Goal: Transaction & Acquisition: Purchase product/service

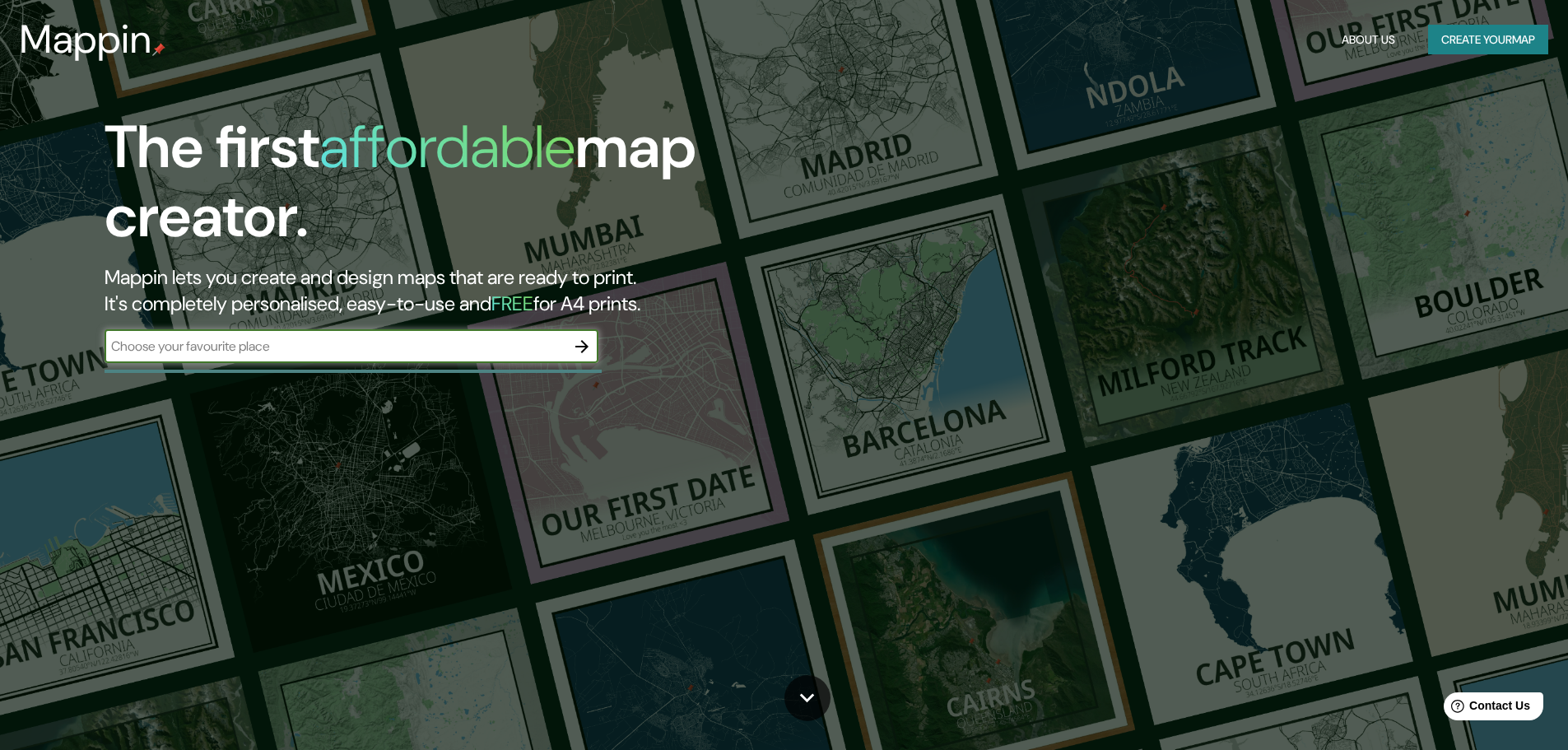
click at [492, 358] on div "​" at bounding box center [351, 346] width 494 height 33
click at [576, 346] on icon "button" at bounding box center [582, 346] width 20 height 20
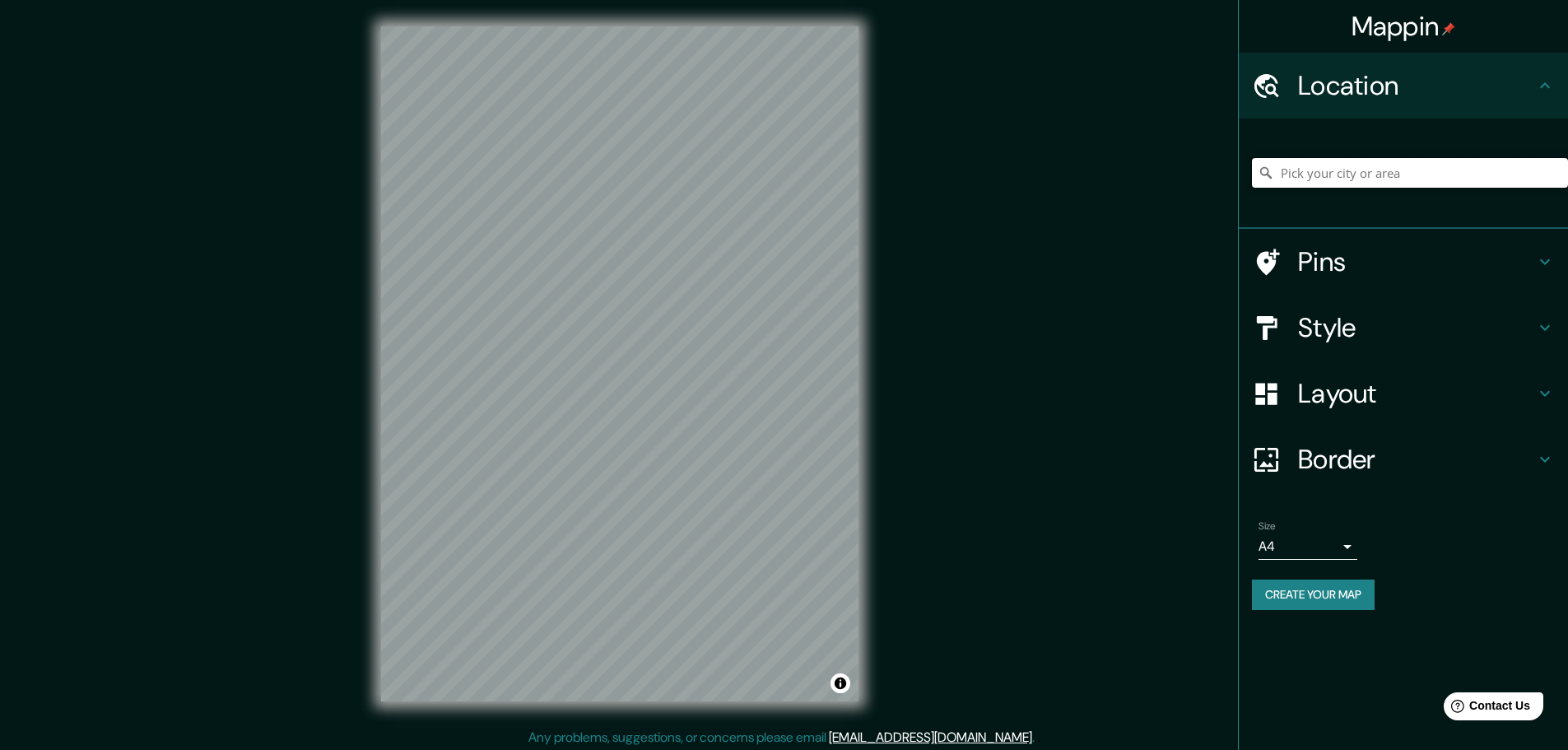
click at [1307, 169] on input "Pick your city or area" at bounding box center [1410, 173] width 316 height 30
click at [1318, 167] on input "Elige tu ciudad o zona" at bounding box center [1410, 173] width 316 height 30
paste input "isla Chinería"
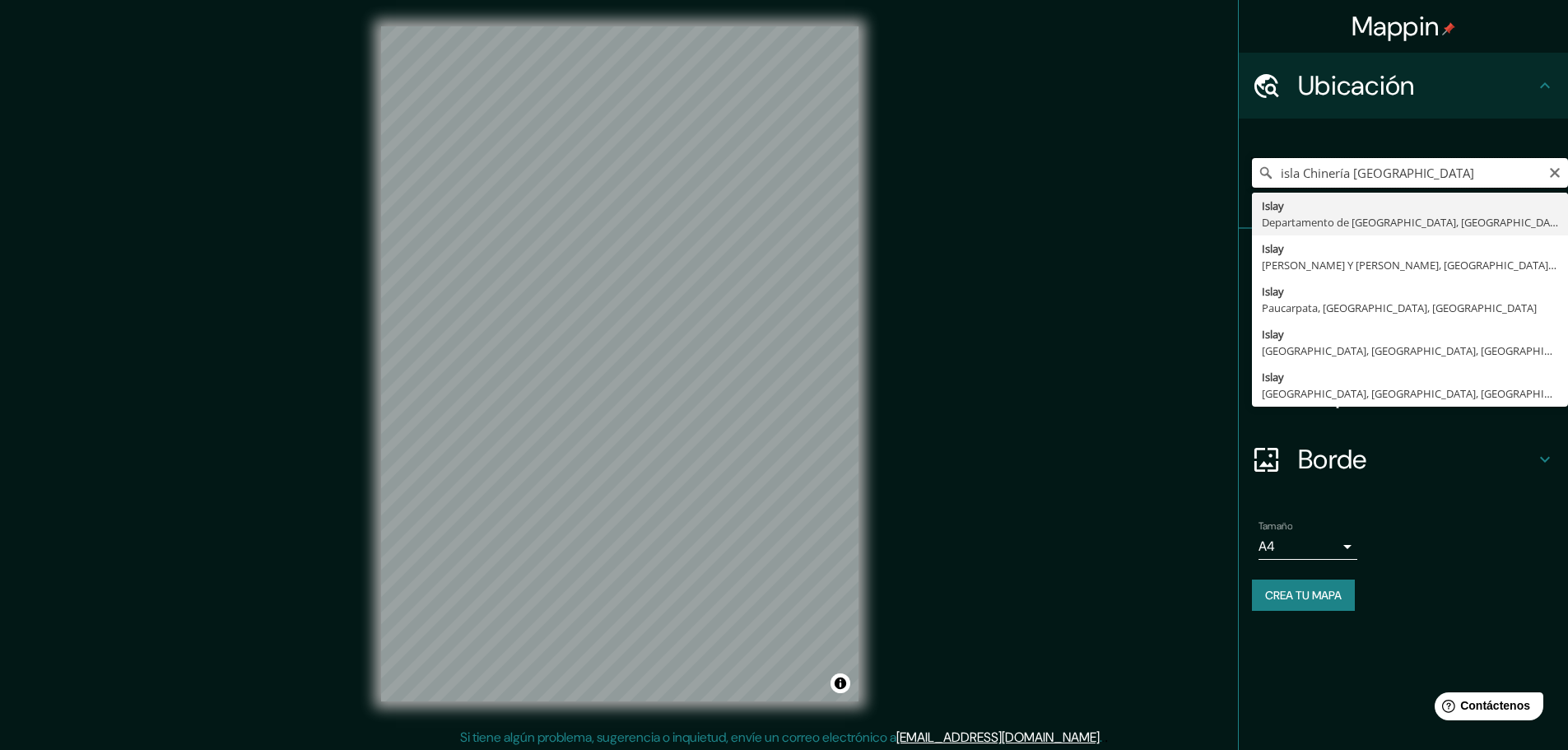
drag, startPoint x: 1371, startPoint y: 169, endPoint x: 1353, endPoint y: 167, distance: 18.1
click at [1353, 167] on input "isla Chinería [GEOGRAPHIC_DATA]" at bounding box center [1410, 173] width 316 height 30
type input "i"
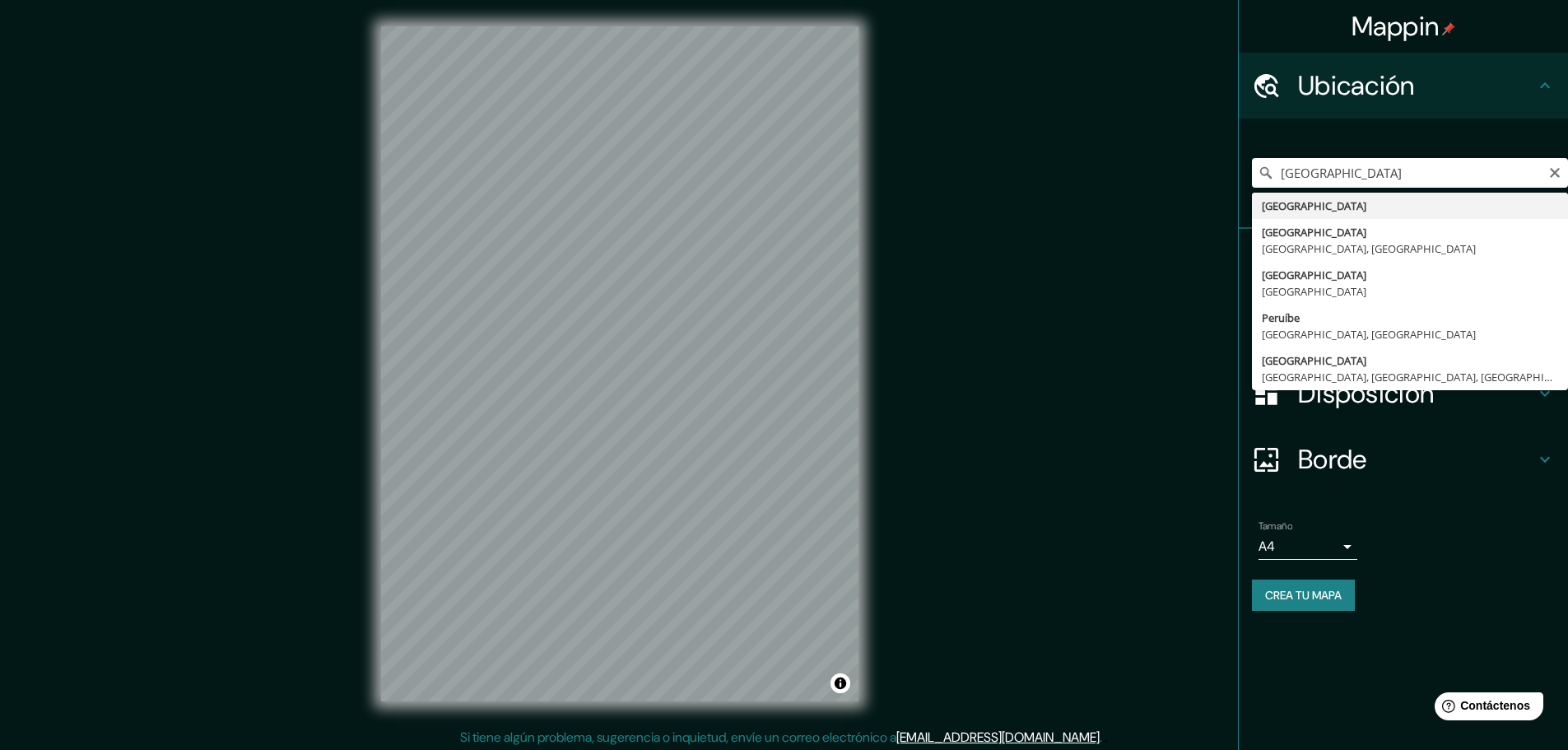
type input "[GEOGRAPHIC_DATA]"
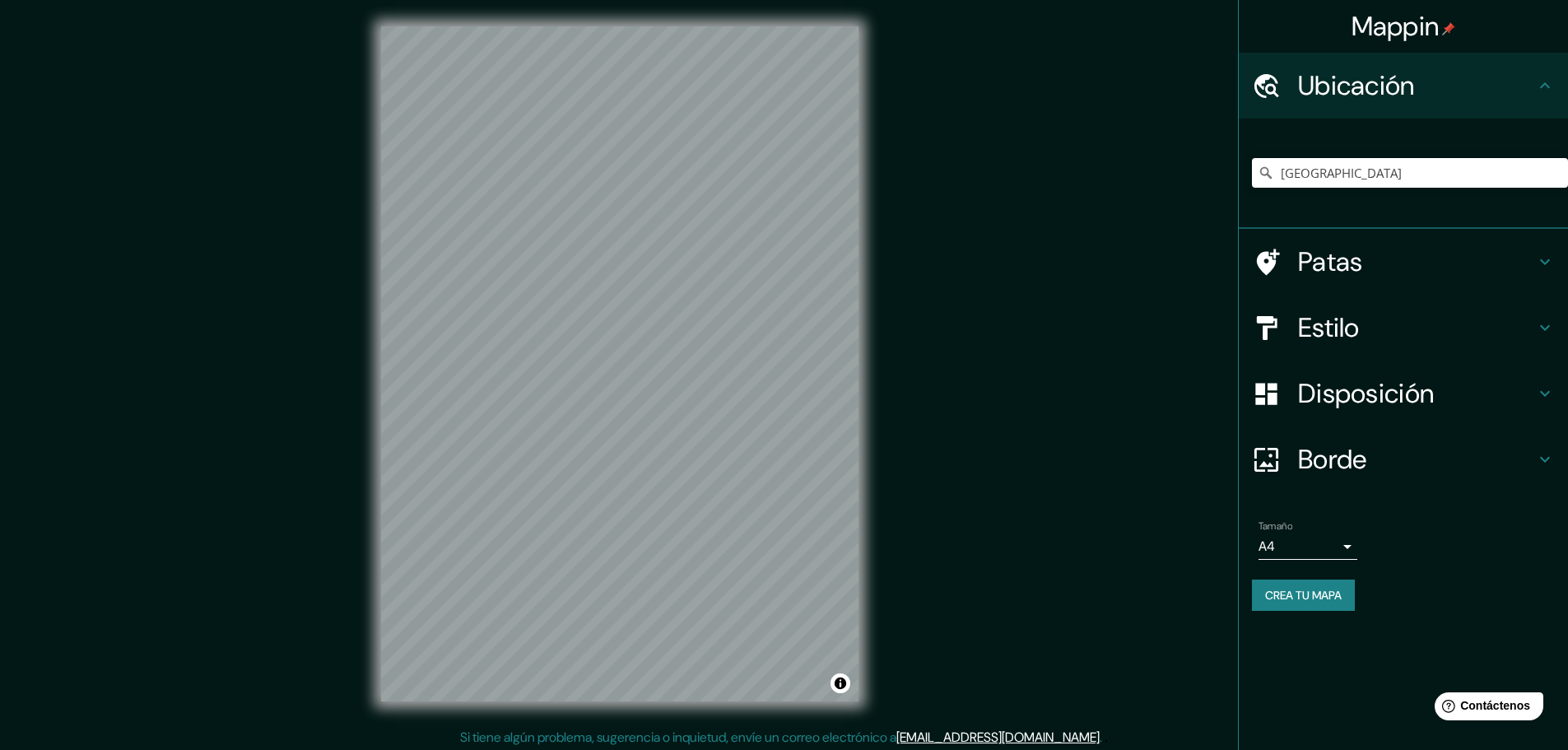
click at [1326, 542] on body "Mappin Ubicación [GEOGRAPHIC_DATA] Patas Estilo Disposición Borde Elige un bord…" at bounding box center [784, 375] width 1568 height 750
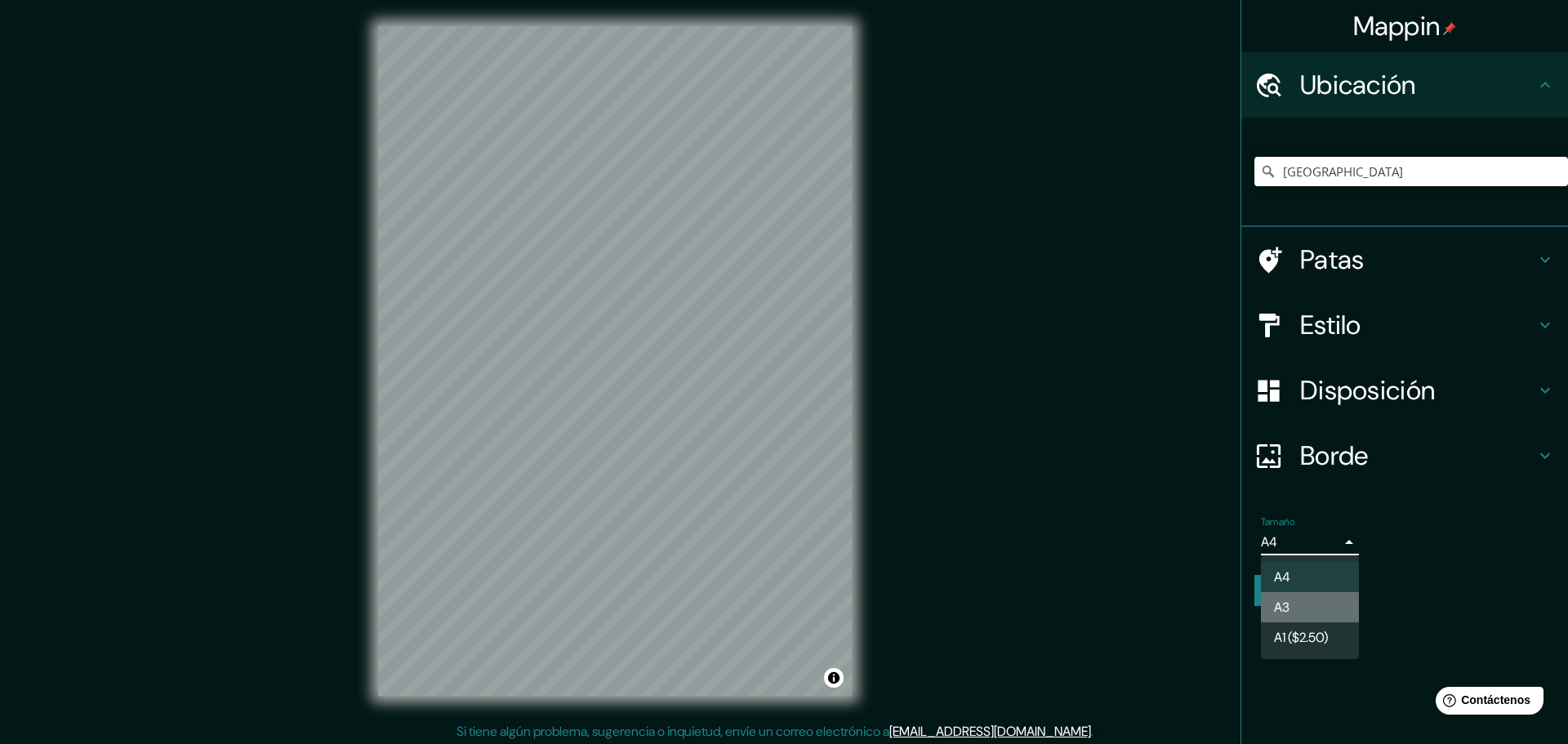
click at [1284, 602] on font "A3" at bounding box center [1282, 607] width 16 height 17
type input "a4"
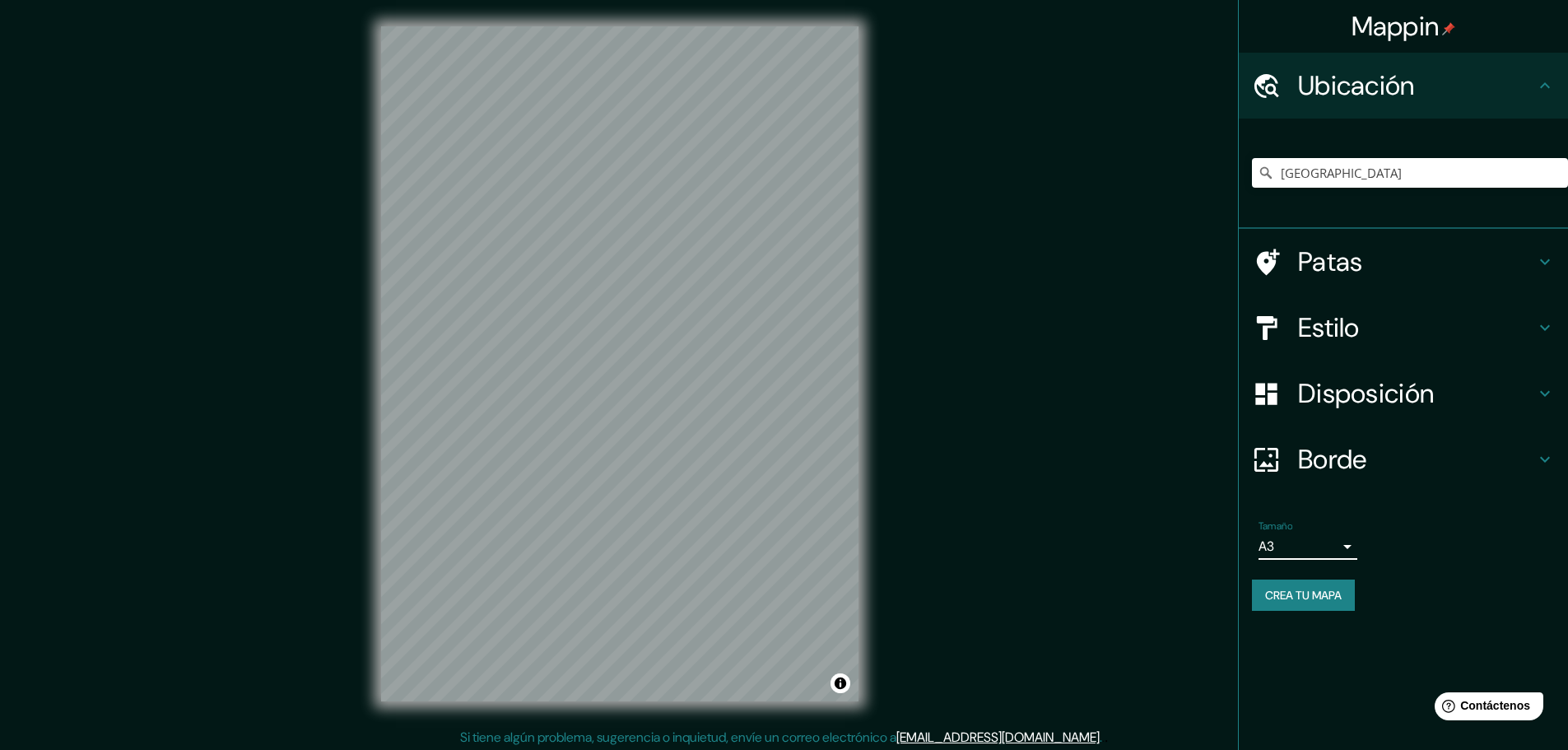
click at [1508, 387] on h4 "Disposición" at bounding box center [1417, 394] width 237 height 33
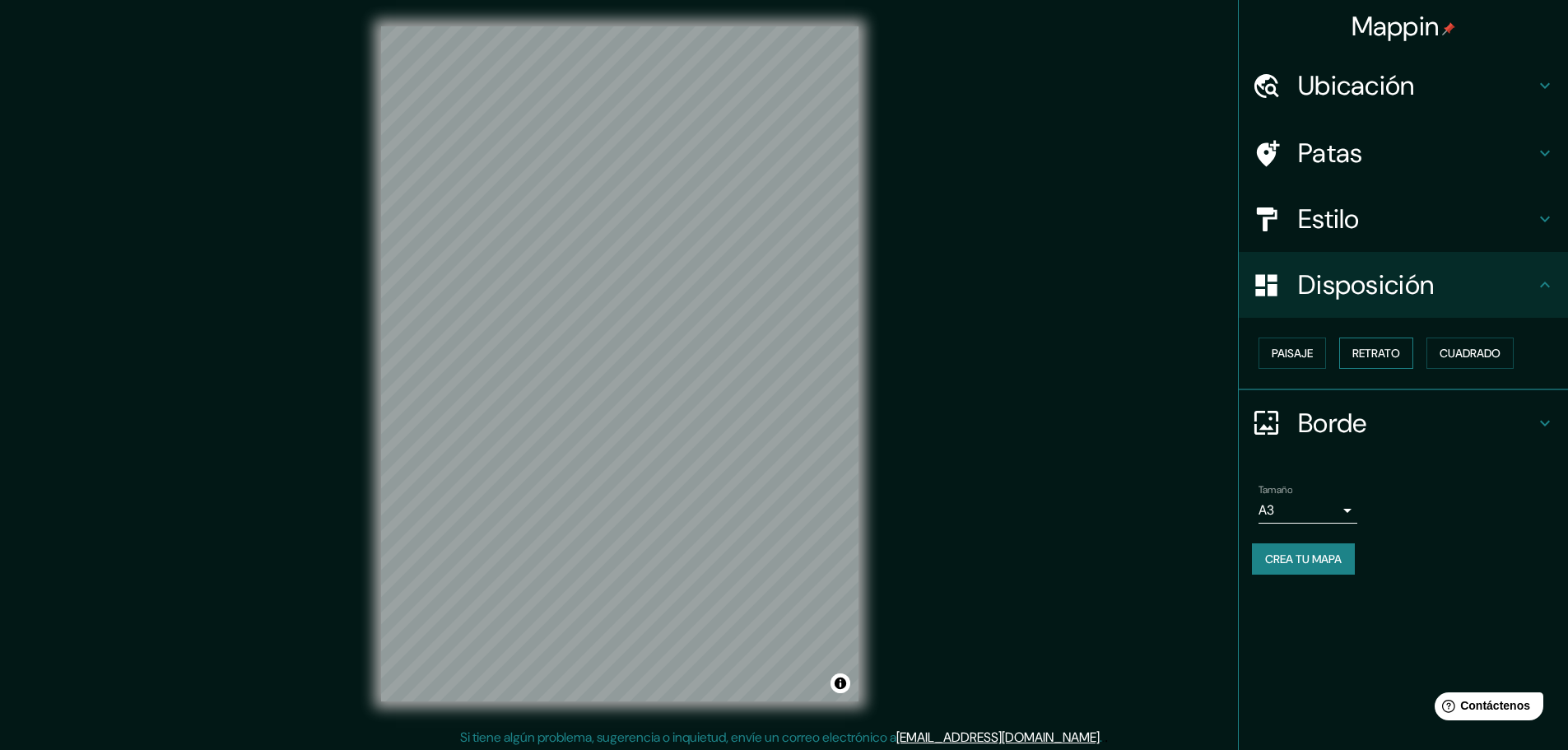
click at [1372, 350] on font "Retrato" at bounding box center [1377, 353] width 48 height 15
click at [1296, 343] on font "Paisaje" at bounding box center [1293, 353] width 41 height 22
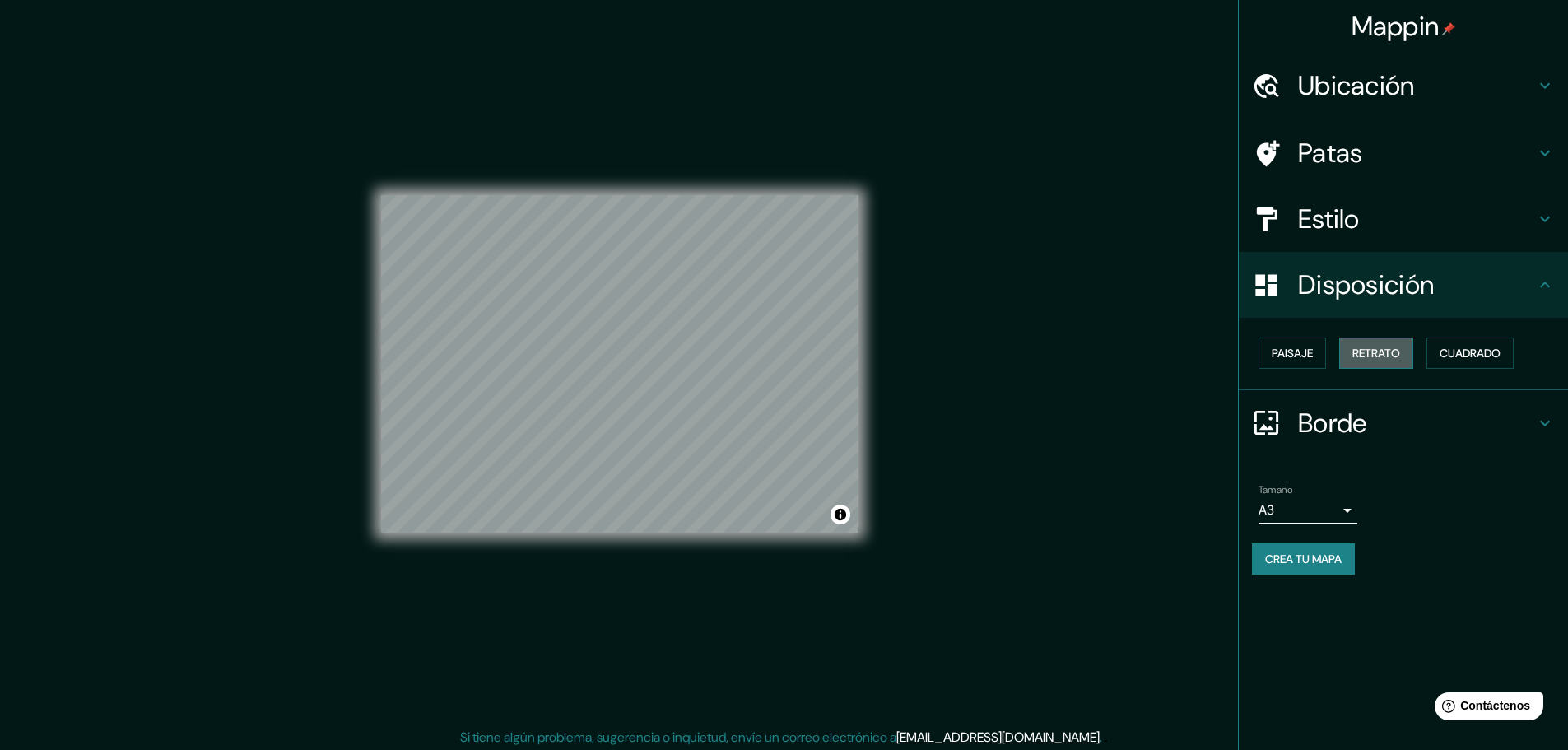
click at [1370, 346] on font "Retrato" at bounding box center [1377, 353] width 48 height 15
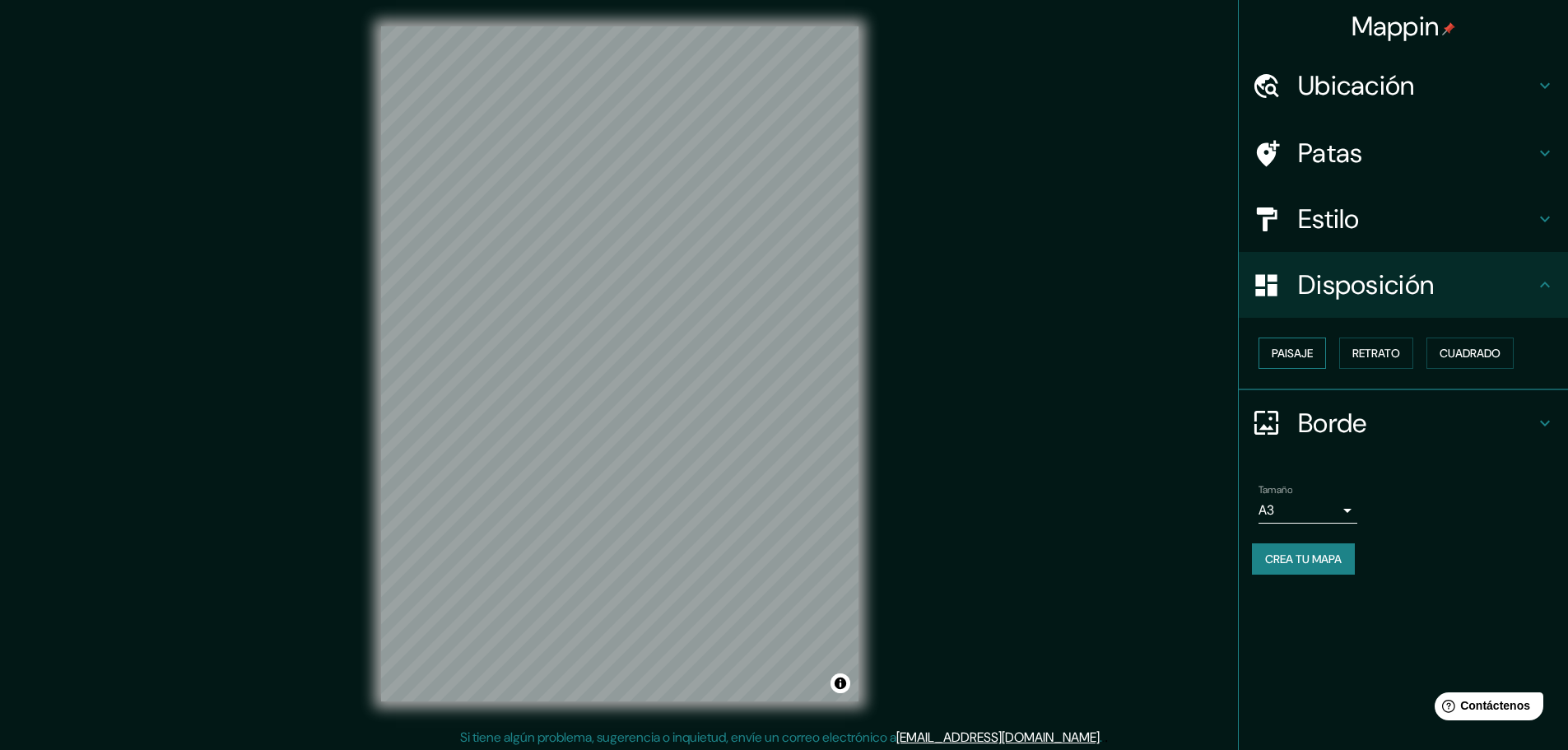
click at [1293, 347] on font "Paisaje" at bounding box center [1293, 353] width 41 height 15
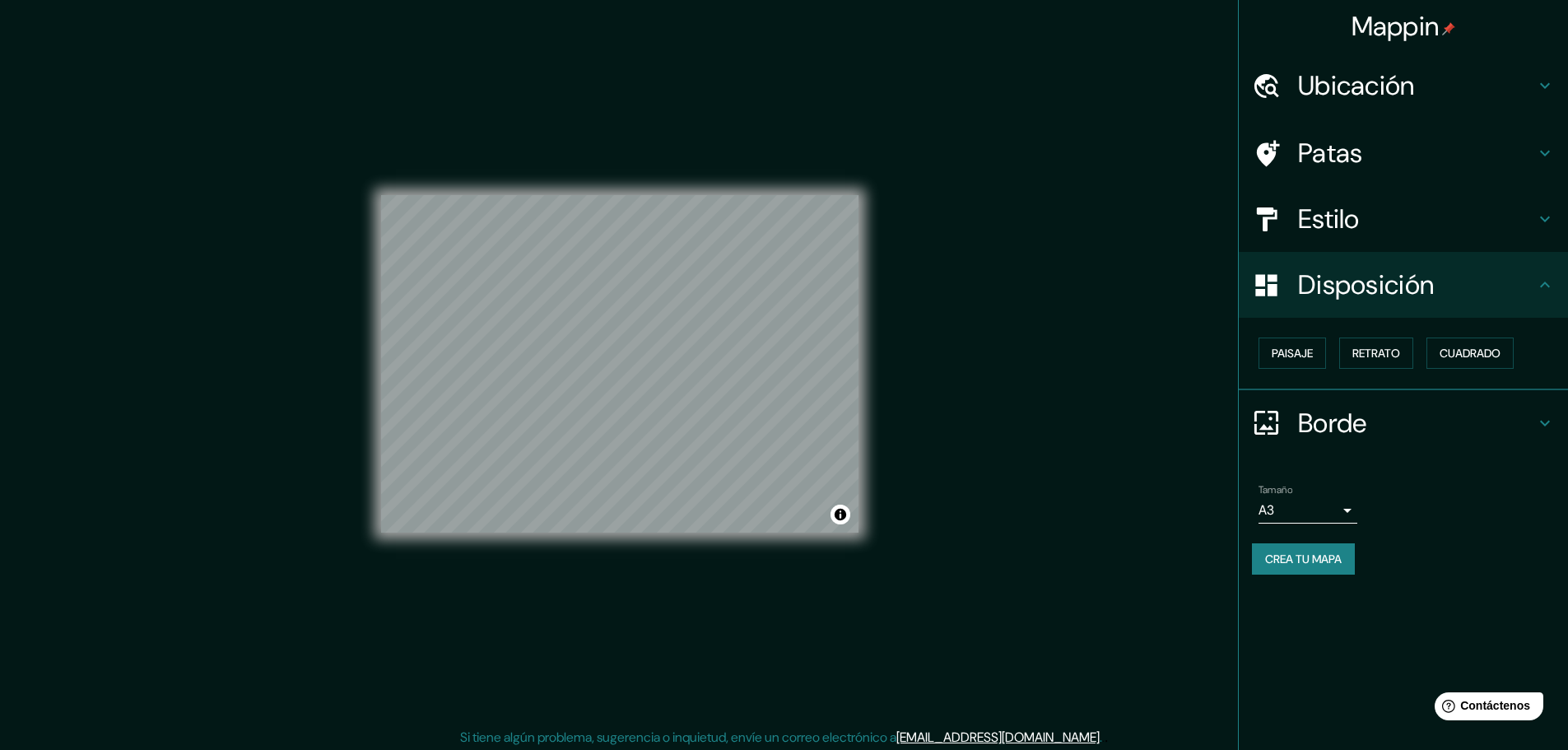
click at [893, 373] on div "Mappin Ubicación [GEOGRAPHIC_DATA] Patas Estilo Disposición Paisaje Retrato Cua…" at bounding box center [784, 377] width 1568 height 754
click at [1276, 230] on icon at bounding box center [1266, 219] width 29 height 29
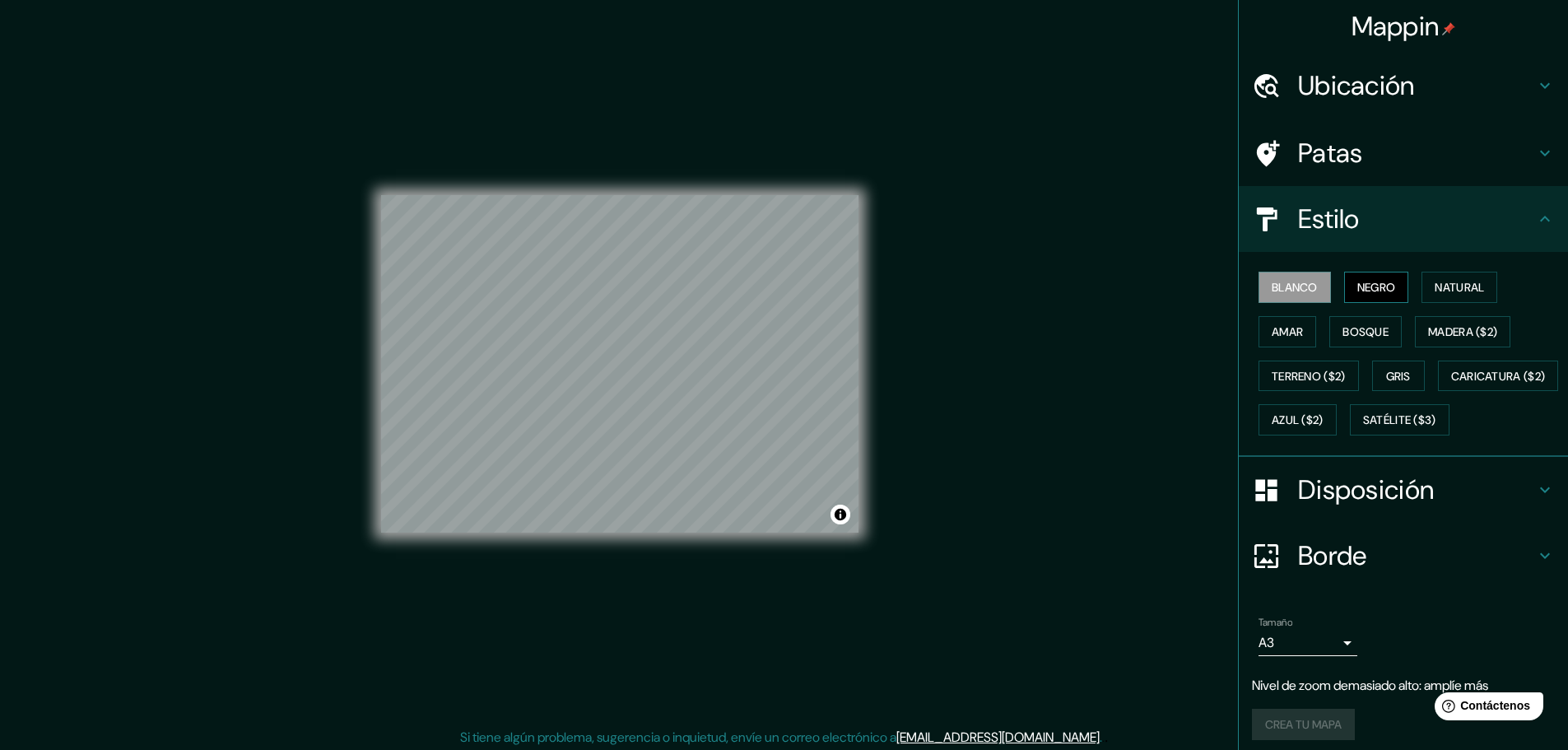
click at [1357, 281] on font "Negro" at bounding box center [1377, 288] width 39 height 15
click at [1289, 324] on font "Amar" at bounding box center [1288, 331] width 31 height 15
click at [1363, 338] on font "Bosque" at bounding box center [1366, 331] width 46 height 15
click at [1469, 341] on font "Madera ($2)" at bounding box center [1462, 331] width 69 height 22
click at [1353, 326] on font "Bosque" at bounding box center [1366, 331] width 46 height 15
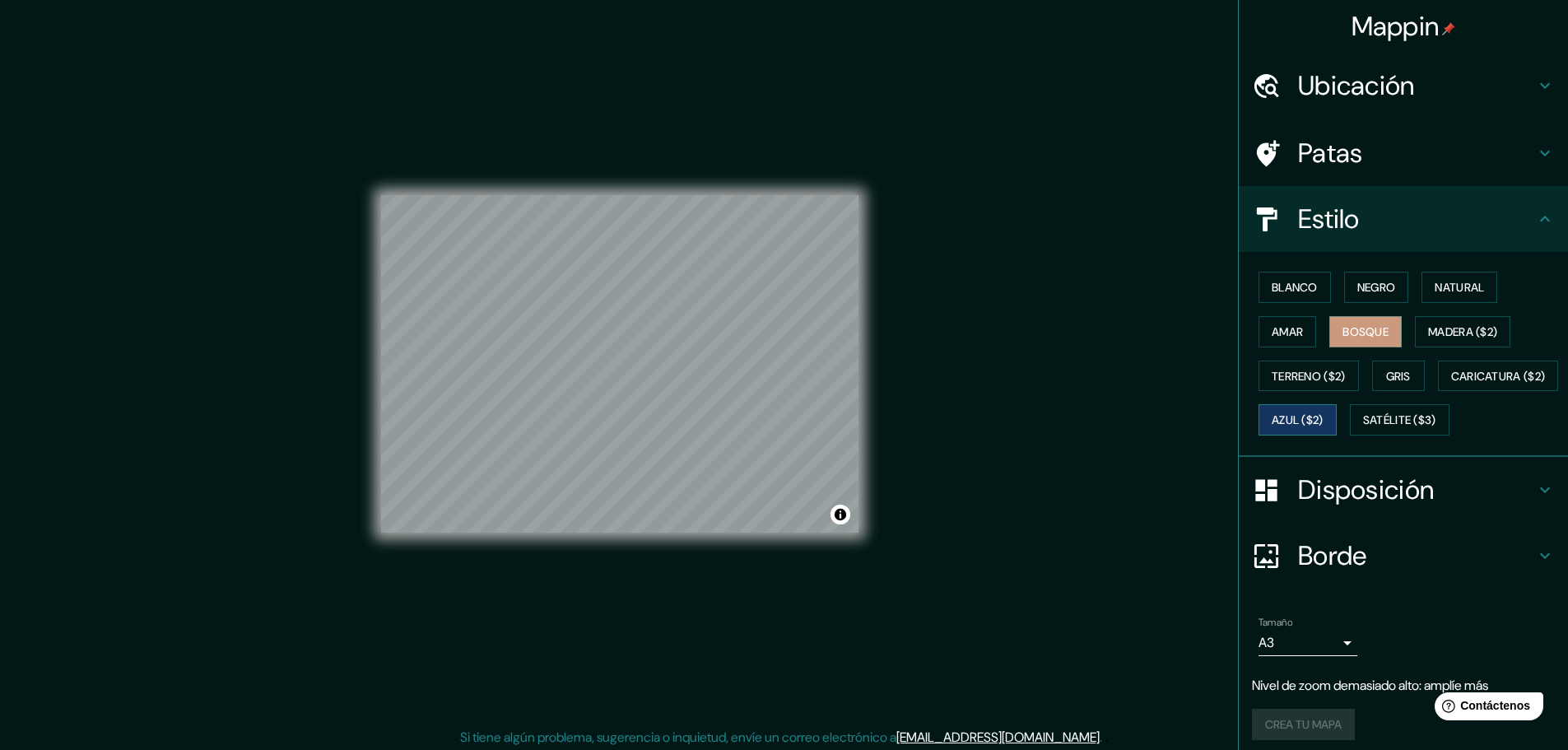
click at [1324, 420] on font "Azul ($2)" at bounding box center [1298, 421] width 52 height 15
click at [1451, 384] on font "Caricatura ($2)" at bounding box center [1498, 376] width 94 height 15
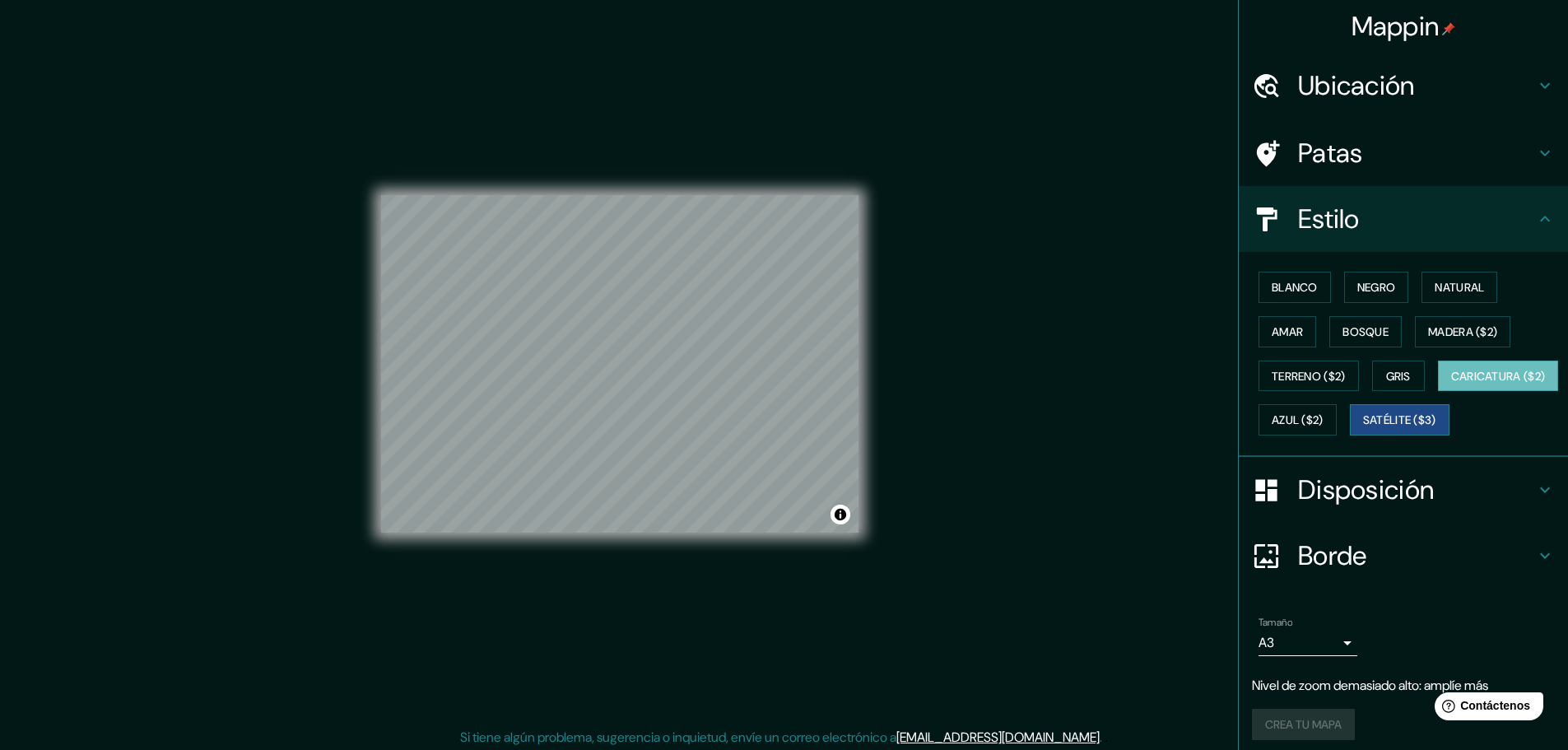
click at [1350, 435] on button "Satélite ($3)" at bounding box center [1400, 420] width 99 height 31
click at [1330, 385] on font "Terreno ($2)" at bounding box center [1309, 376] width 74 height 22
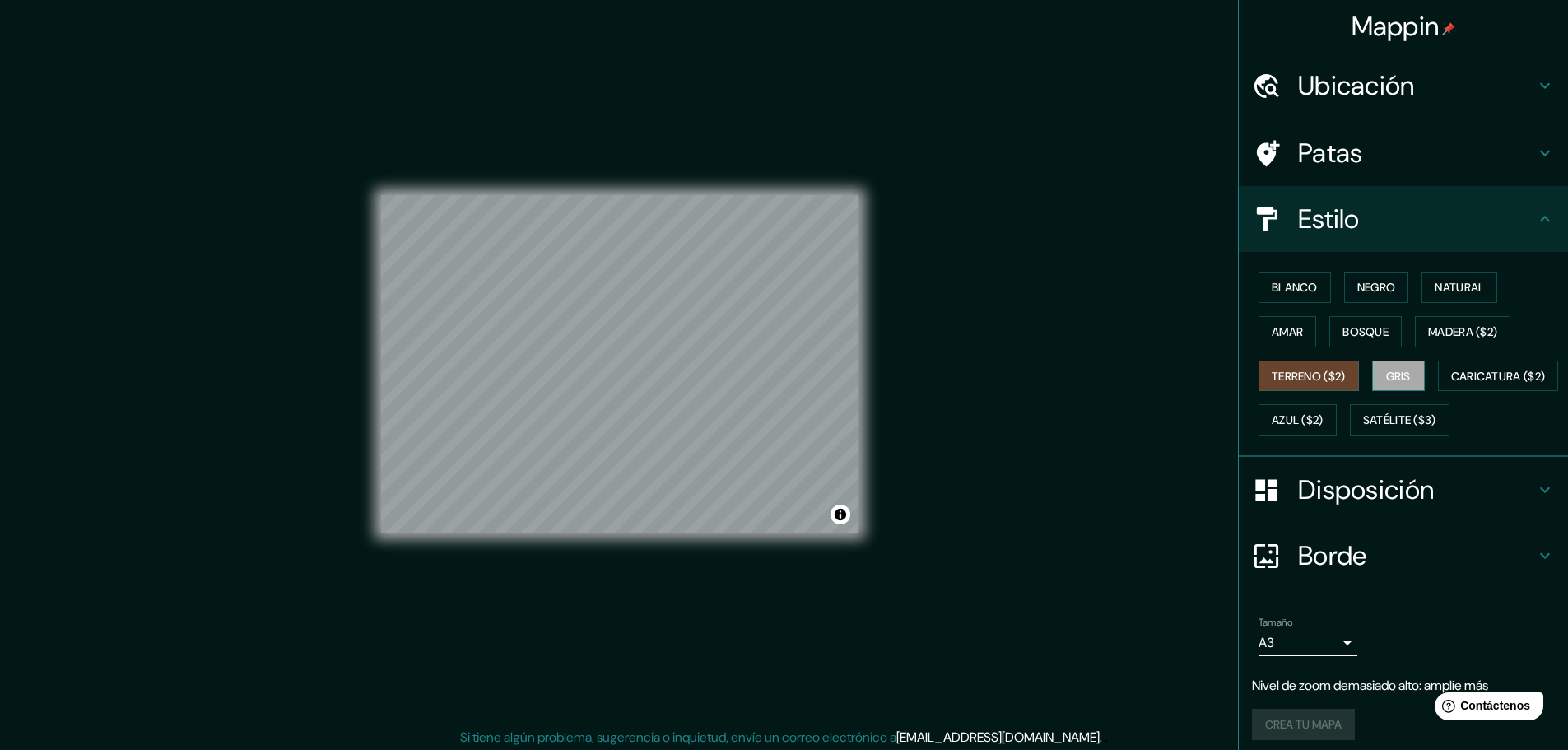
click at [1391, 391] on button "Gris" at bounding box center [1399, 376] width 53 height 31
click at [1439, 288] on font "Natural" at bounding box center [1459, 288] width 50 height 15
click at [1381, 322] on button "Bosque" at bounding box center [1365, 331] width 72 height 31
click at [1373, 277] on font "Negro" at bounding box center [1377, 288] width 39 height 22
click at [1312, 291] on button "Blanco" at bounding box center [1295, 288] width 72 height 31
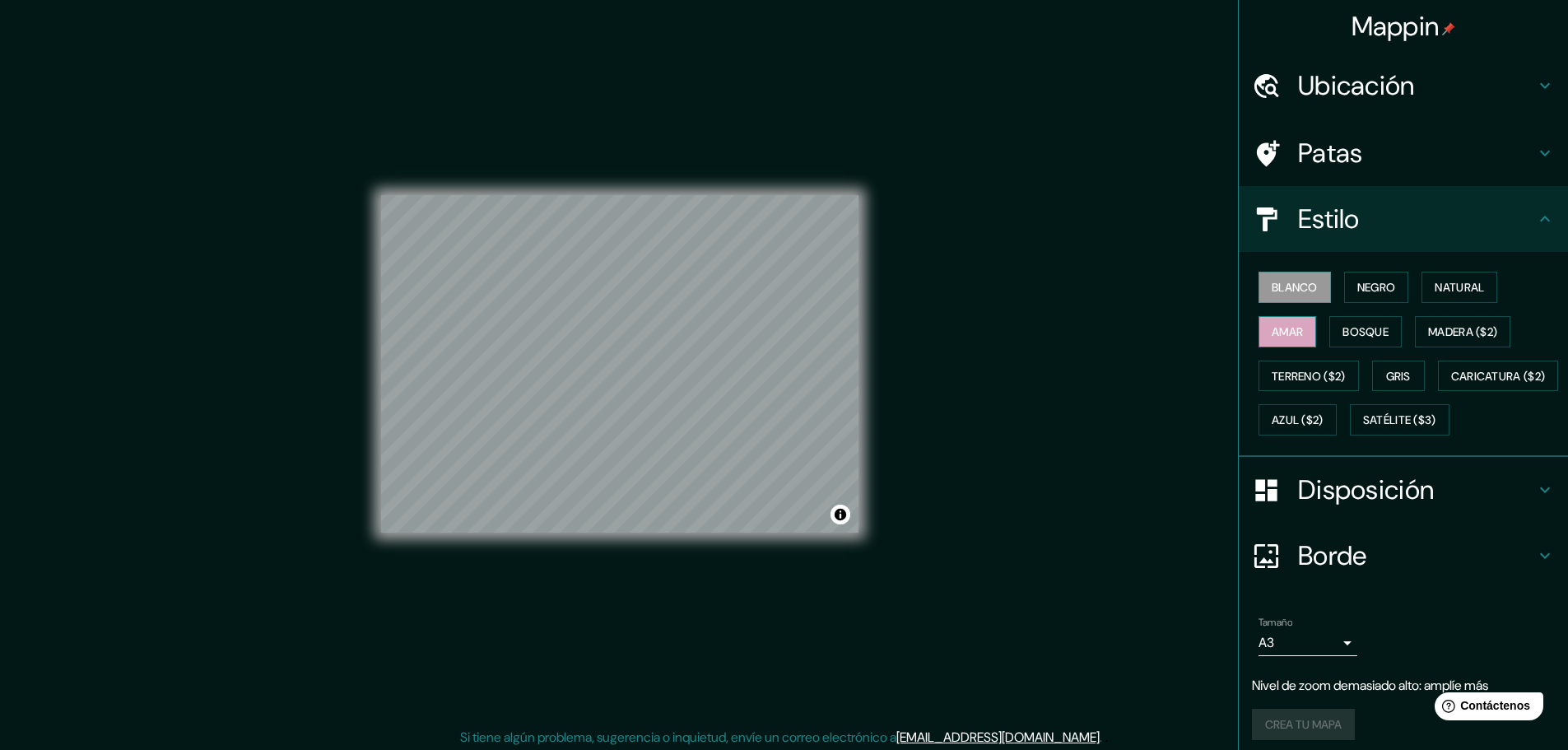
click at [1285, 331] on font "Amar" at bounding box center [1288, 331] width 31 height 15
click at [1351, 331] on font "Bosque" at bounding box center [1366, 331] width 46 height 15
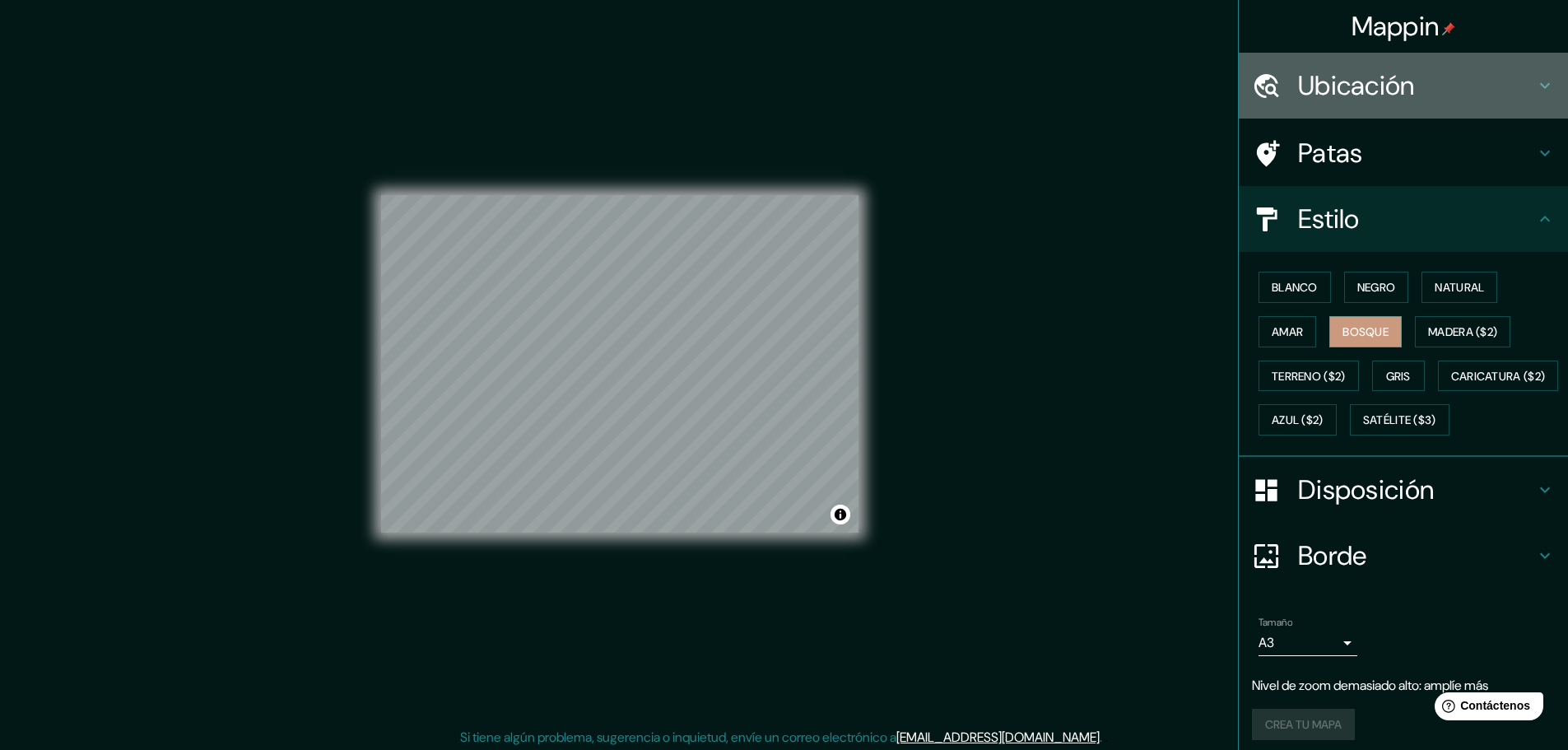
click at [1357, 85] on font "Ubicación" at bounding box center [1357, 85] width 117 height 35
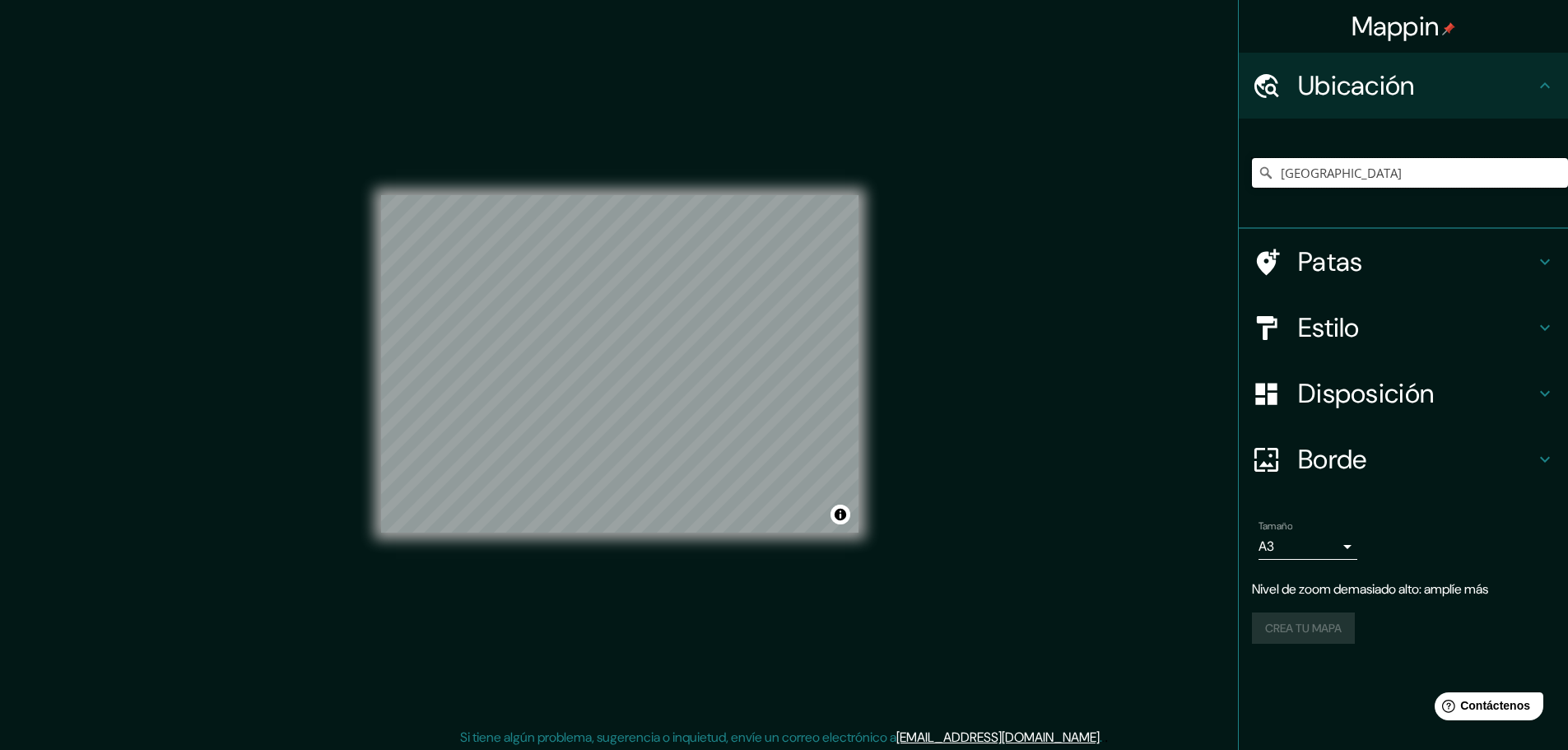
drag, startPoint x: 1330, startPoint y: 176, endPoint x: 1212, endPoint y: 171, distance: 118.1
click at [1212, 171] on div "Mappin Ubicación [GEOGRAPHIC_DATA] Patas Estilo Disposición Borde Elige un bord…" at bounding box center [784, 377] width 1568 height 754
paste input "Isla Chinería, [GEOGRAPHIC_DATA][PERSON_NAME]"
click at [1349, 159] on input "[GEOGRAPHIC_DATA][PERSON_NAME], [GEOGRAPHIC_DATA], [GEOGRAPHIC_DATA]" at bounding box center [1410, 173] width 316 height 30
drag, startPoint x: 1490, startPoint y: 170, endPoint x: 1343, endPoint y: 166, distance: 147.1
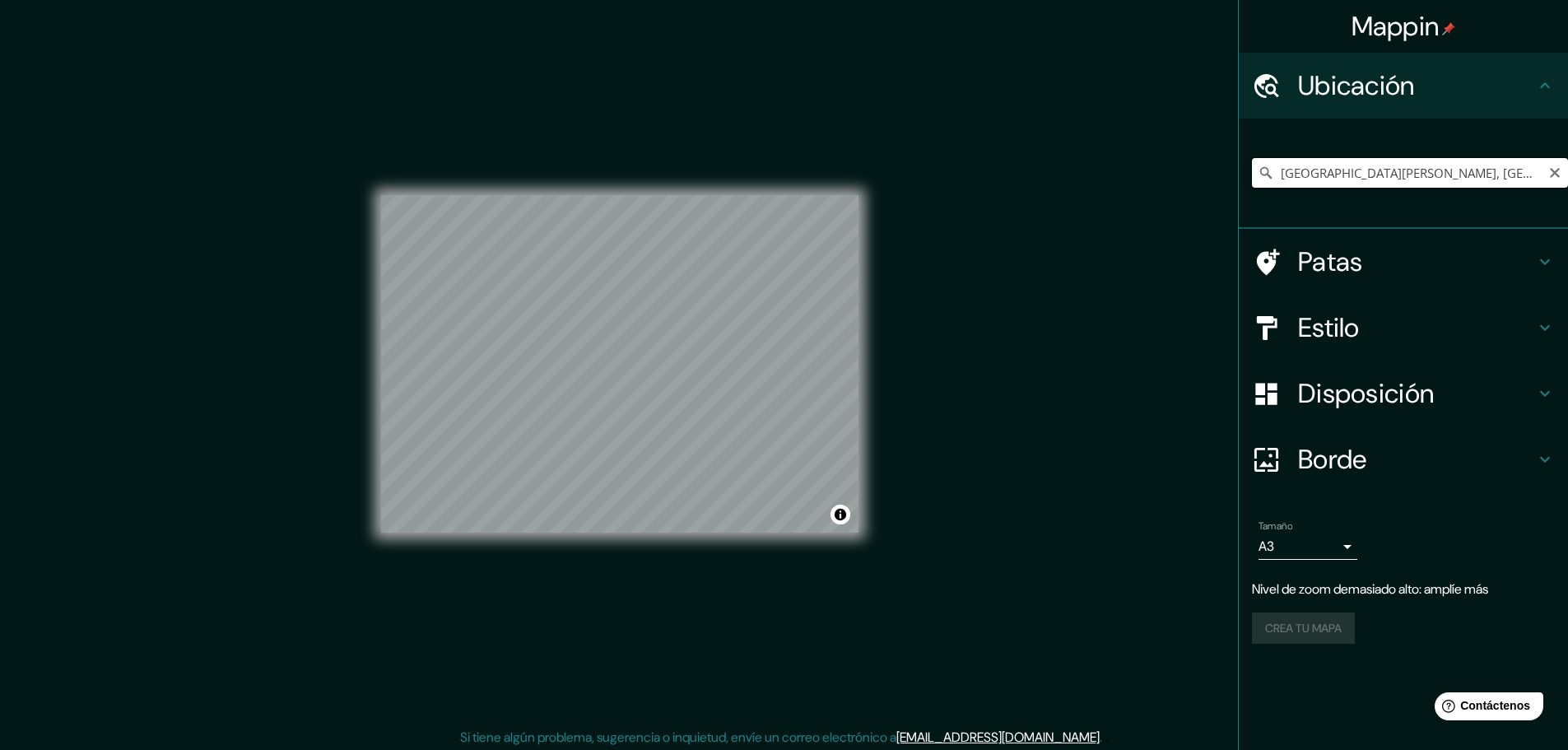
click at [1343, 166] on input "[GEOGRAPHIC_DATA][PERSON_NAME], [GEOGRAPHIC_DATA], [GEOGRAPHIC_DATA]" at bounding box center [1410, 173] width 316 height 30
click at [1510, 172] on input "[GEOGRAPHIC_DATA][PERSON_NAME], [GEOGRAPHIC_DATA] - [GEOGRAPHIC_DATA], [GEOGRAP…" at bounding box center [1410, 173] width 316 height 30
drag, startPoint x: 1521, startPoint y: 172, endPoint x: 1483, endPoint y: 175, distance: 38.1
click at [1483, 175] on input "[GEOGRAPHIC_DATA][PERSON_NAME], [GEOGRAPHIC_DATA] - [GEOGRAPHIC_DATA], [GEOGRAP…" at bounding box center [1410, 173] width 316 height 30
click at [1448, 332] on h4 "Estilo" at bounding box center [1417, 327] width 237 height 33
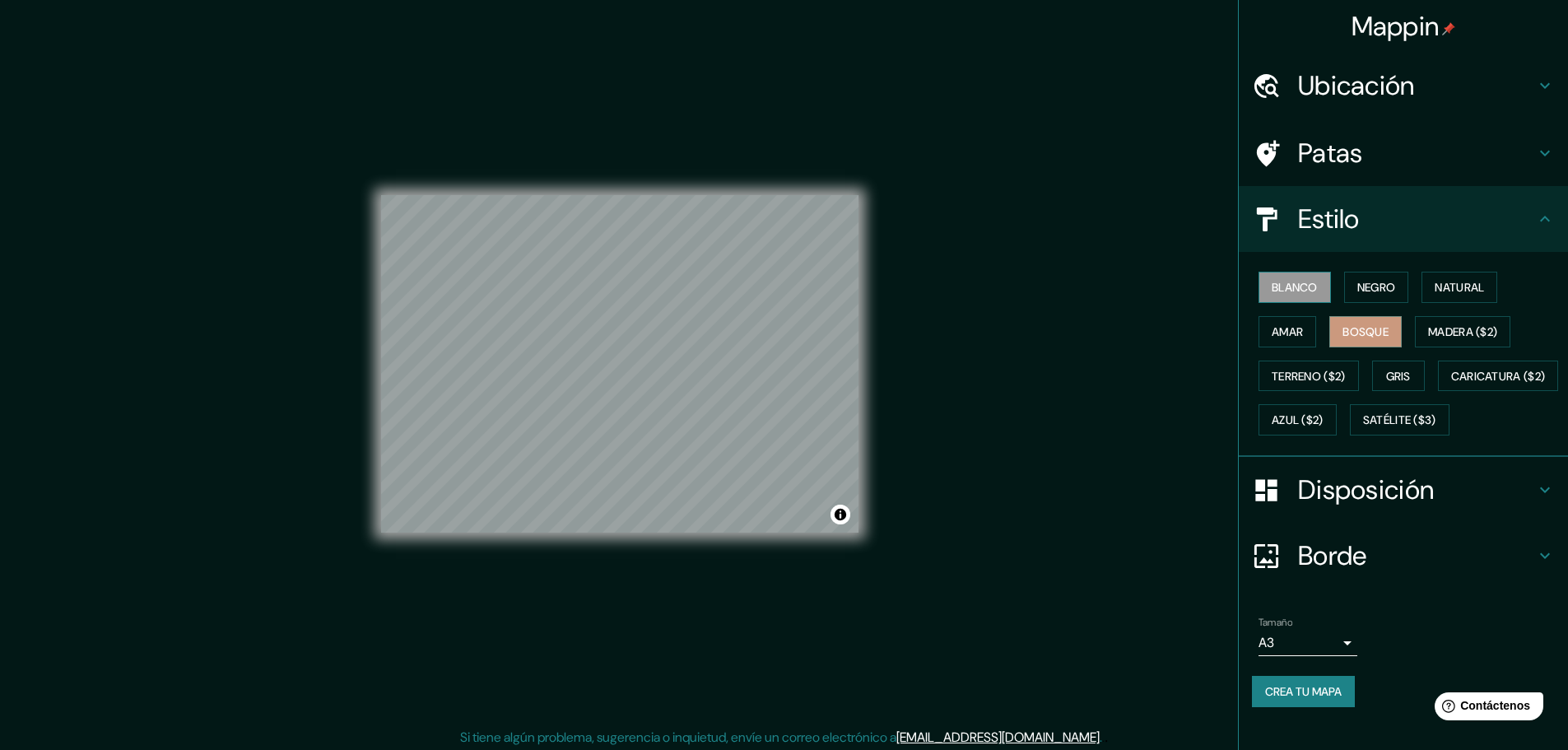
click at [1285, 278] on font "Blanco" at bounding box center [1295, 288] width 46 height 22
click at [1353, 330] on font "Bosque" at bounding box center [1366, 331] width 46 height 15
click at [1319, 81] on font "Ubicación" at bounding box center [1357, 85] width 117 height 35
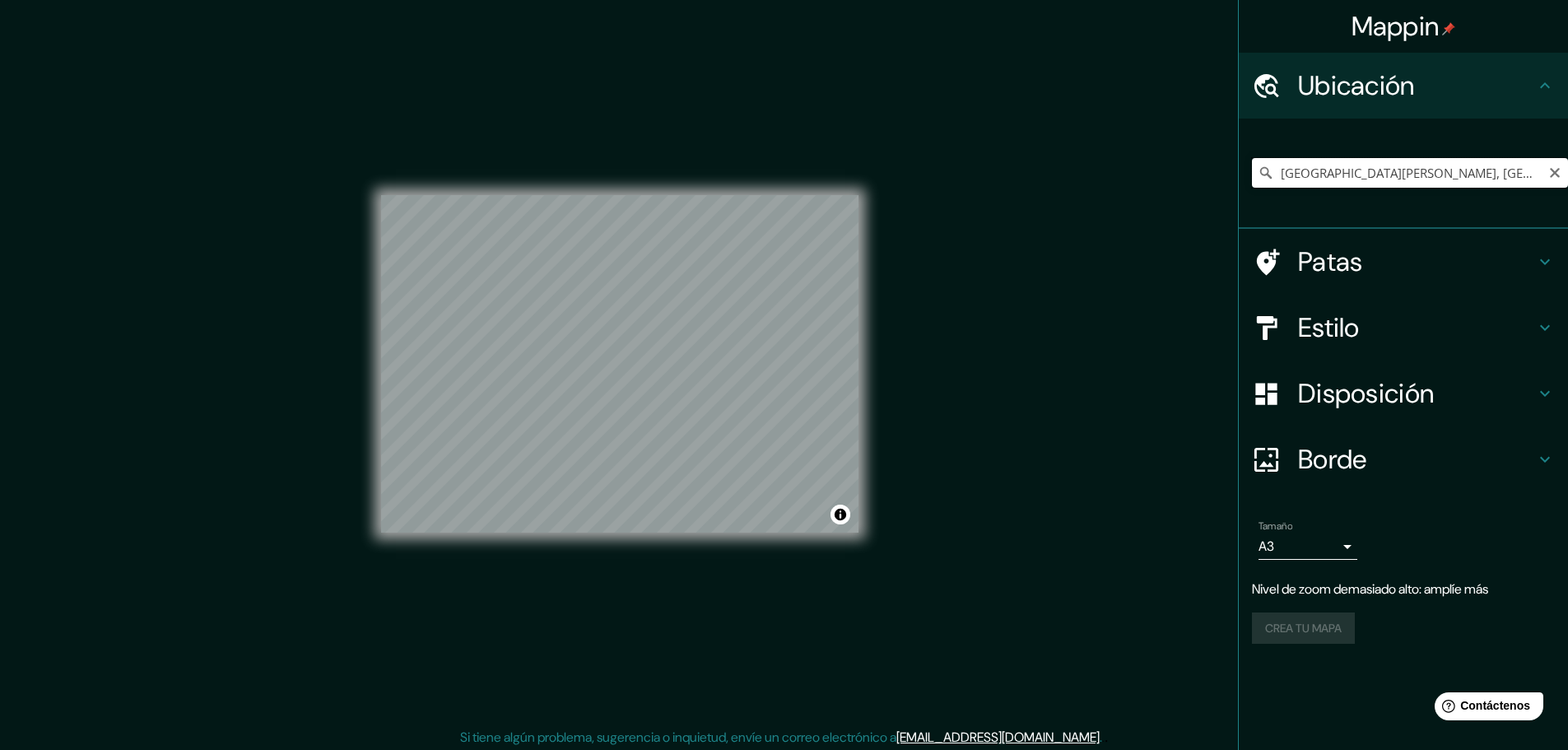
scroll to position [0, 10]
drag, startPoint x: 1344, startPoint y: 174, endPoint x: 1580, endPoint y: 185, distance: 236.3
click at [1568, 185] on html "Mappin Ubicación [GEOGRAPHIC_DATA][PERSON_NAME], [GEOGRAPHIC_DATA], [GEOGRAPHIC…" at bounding box center [784, 375] width 1568 height 750
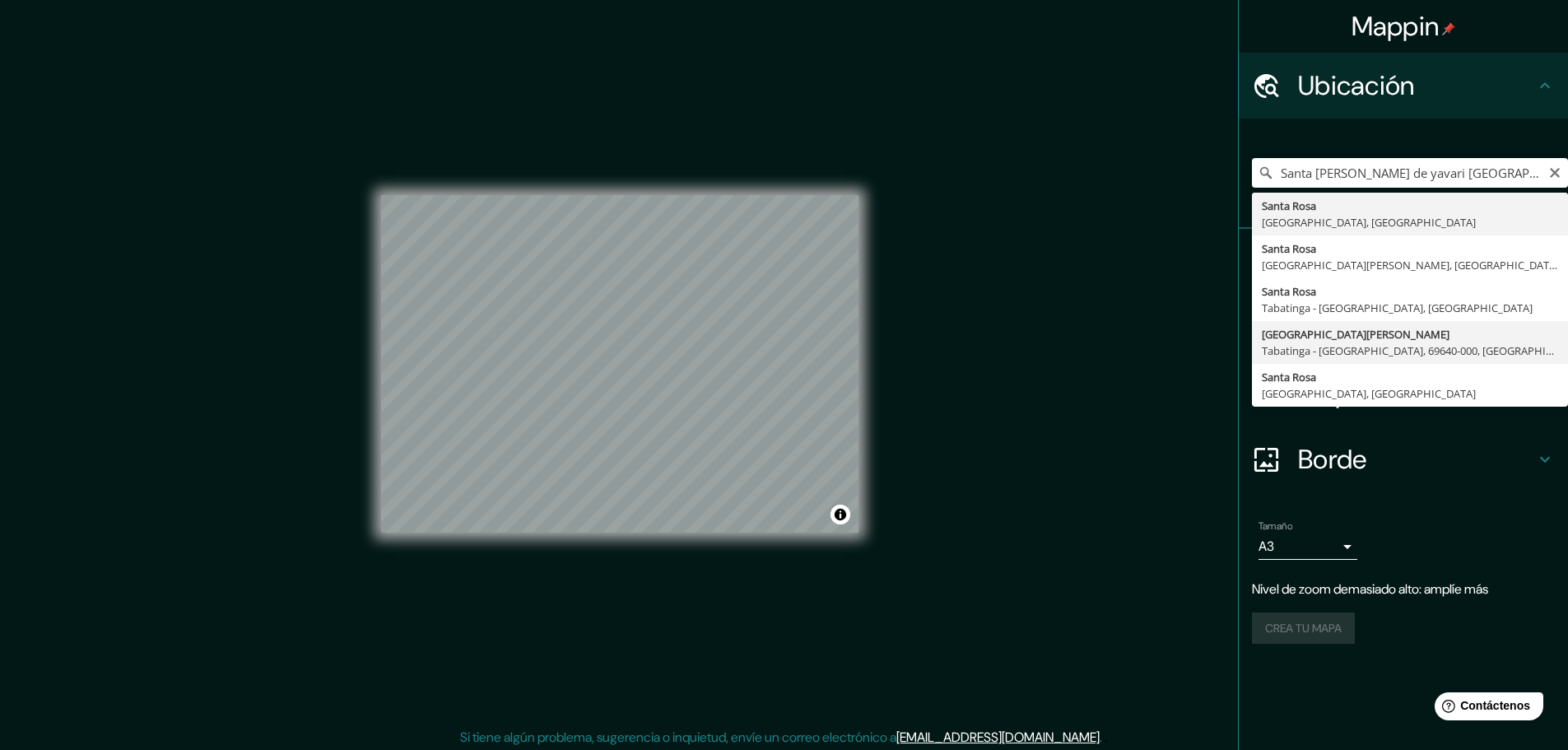
type input "[GEOGRAPHIC_DATA][PERSON_NAME], [GEOGRAPHIC_DATA] - [GEOGRAPHIC_DATA], 69640-00…"
